Goal: Information Seeking & Learning: Learn about a topic

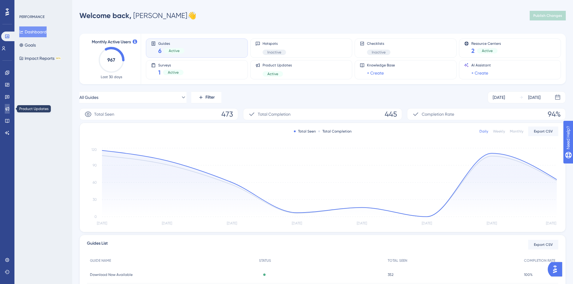
click at [8, 110] on icon at bounding box center [7, 109] width 4 height 4
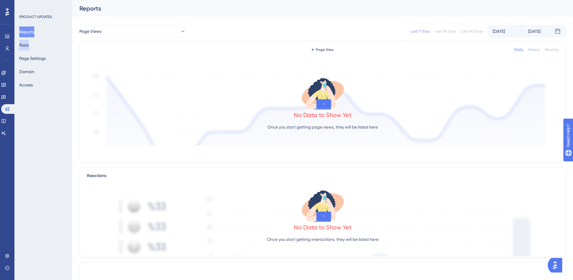
click at [29, 45] on button "Posts" at bounding box center [24, 45] width 10 height 11
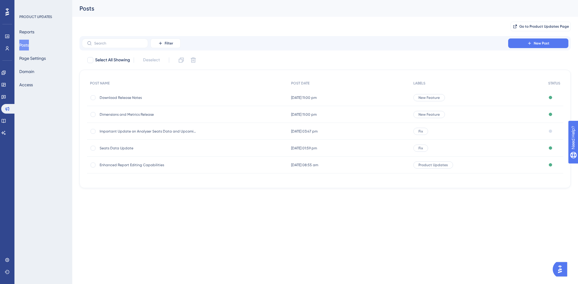
click at [133, 100] on div "Download Release Notes Download Release Notes" at bounding box center [148, 97] width 96 height 17
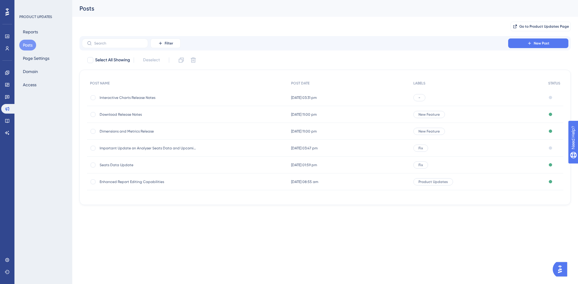
click at [140, 98] on span "Interactive Charts Release Notes" at bounding box center [148, 97] width 96 height 5
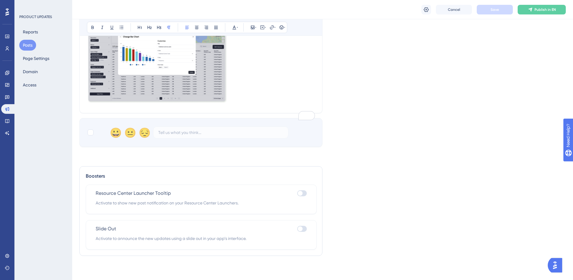
scroll to position [831, 0]
click at [235, 203] on span "Activate to show new post notification on your Resource Center Launchers." at bounding box center [201, 202] width 211 height 7
click at [227, 236] on span "Activate to announce the new updates using a slide out in your app’s interface." at bounding box center [201, 238] width 211 height 7
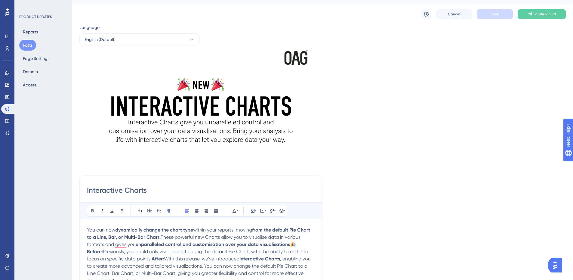
scroll to position [0, 0]
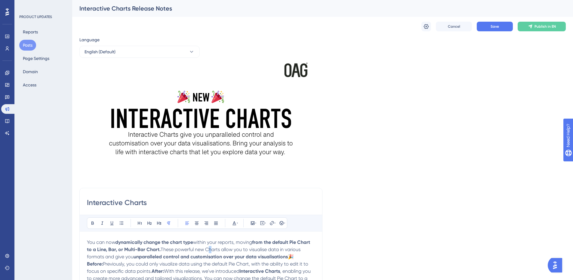
click at [210, 249] on span "These powerful new Charts allow you to visualise data in various formats and gi…" at bounding box center [194, 252] width 215 height 13
click at [422, 27] on button at bounding box center [426, 27] width 10 height 10
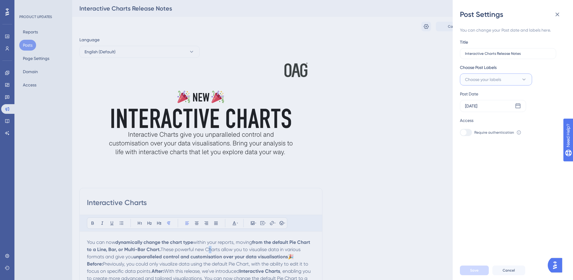
click at [493, 82] on span "Choose your labels" at bounding box center [483, 79] width 36 height 7
click at [500, 128] on input "New Feature" at bounding box center [494, 129] width 26 height 8
click at [469, 128] on div at bounding box center [466, 128] width 5 height 5
checkbox input "true"
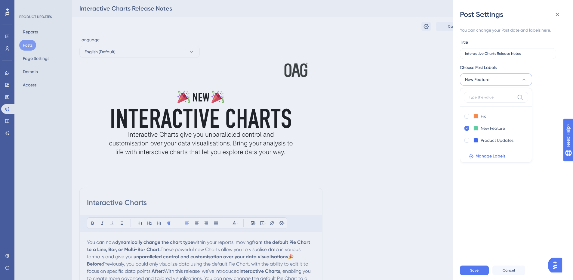
click at [510, 201] on div "You can change your Post date and labels here. Title Interactive Charts Release…" at bounding box center [515, 139] width 111 height 241
click at [479, 274] on button "Save" at bounding box center [474, 270] width 29 height 10
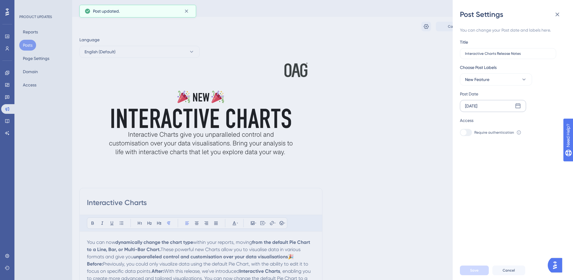
click at [520, 103] on div "[DATE]" at bounding box center [493, 106] width 66 height 12
click at [498, 168] on button "10" at bounding box center [497, 166] width 10 height 10
click at [557, 14] on icon at bounding box center [558, 15] width 4 height 4
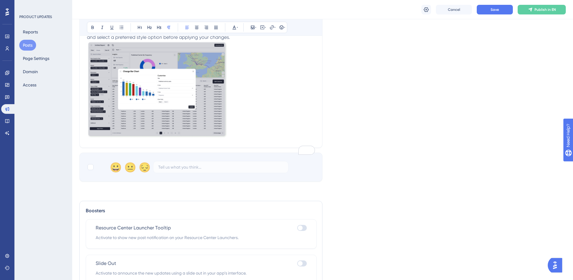
scroll to position [831, 0]
